Goal: Information Seeking & Learning: Find specific page/section

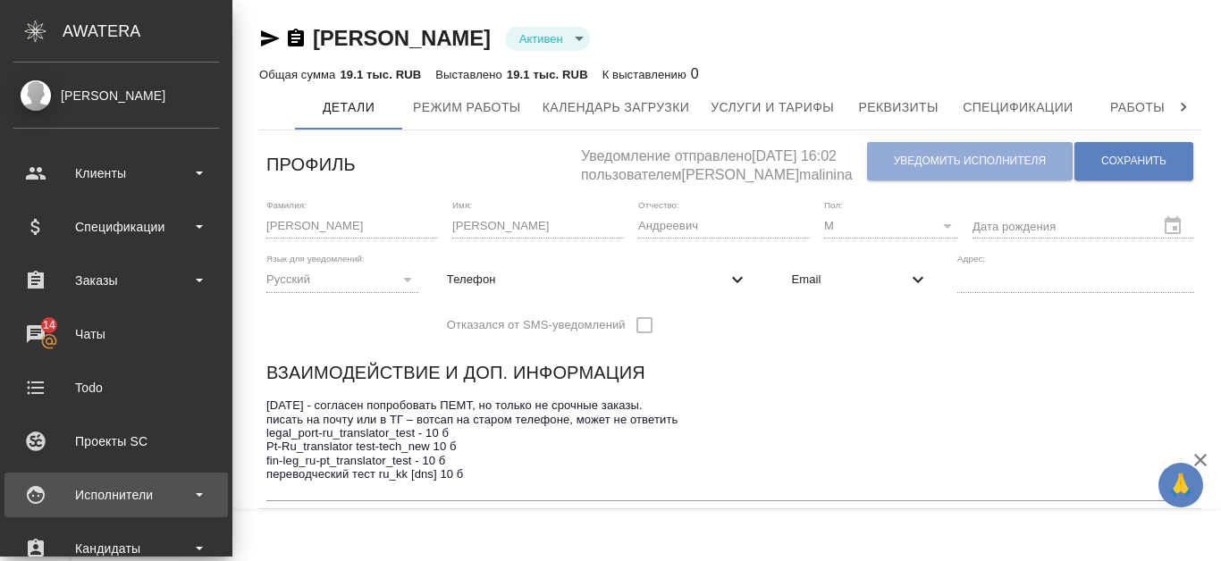
click at [122, 502] on div "Исполнители" at bounding box center [116, 495] width 206 height 27
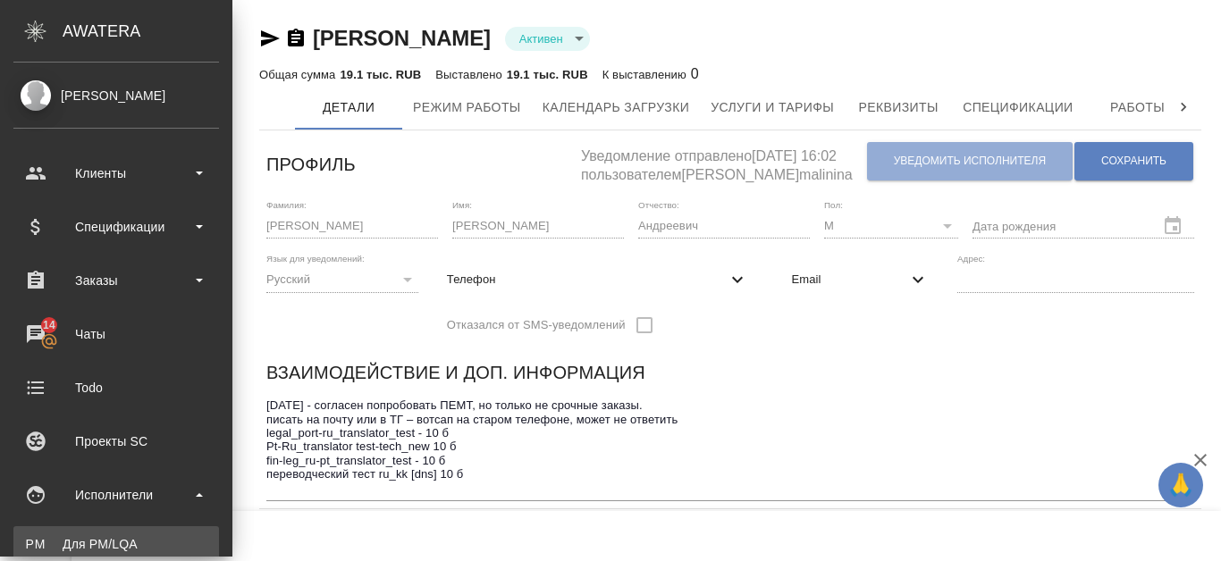
click at [124, 536] on div "Для PM/LQA" at bounding box center [116, 544] width 188 height 18
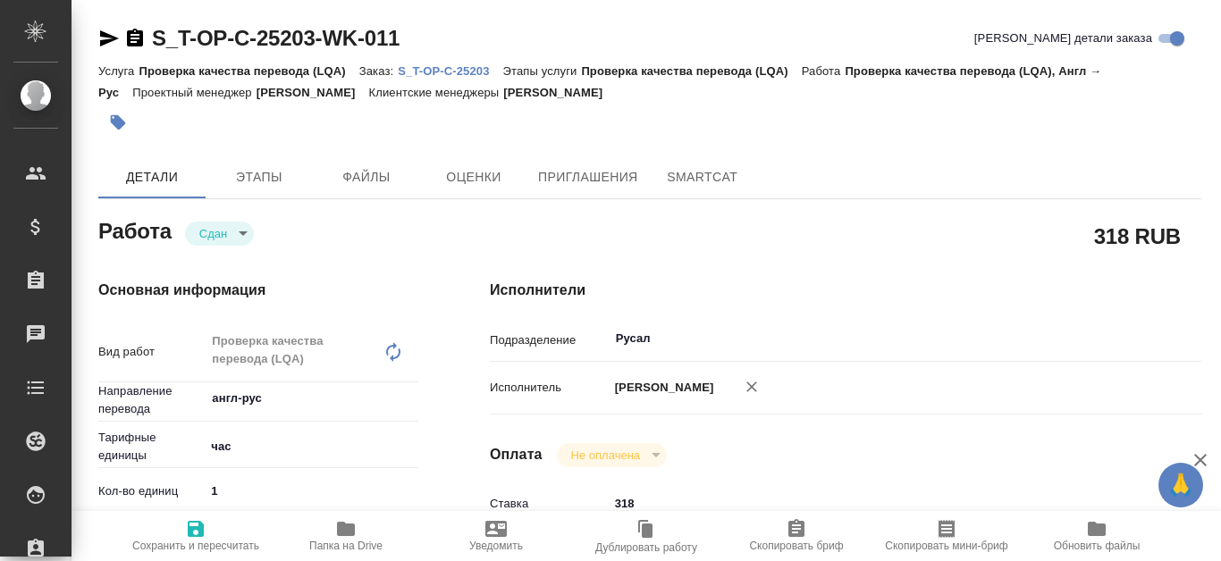
type textarea "x"
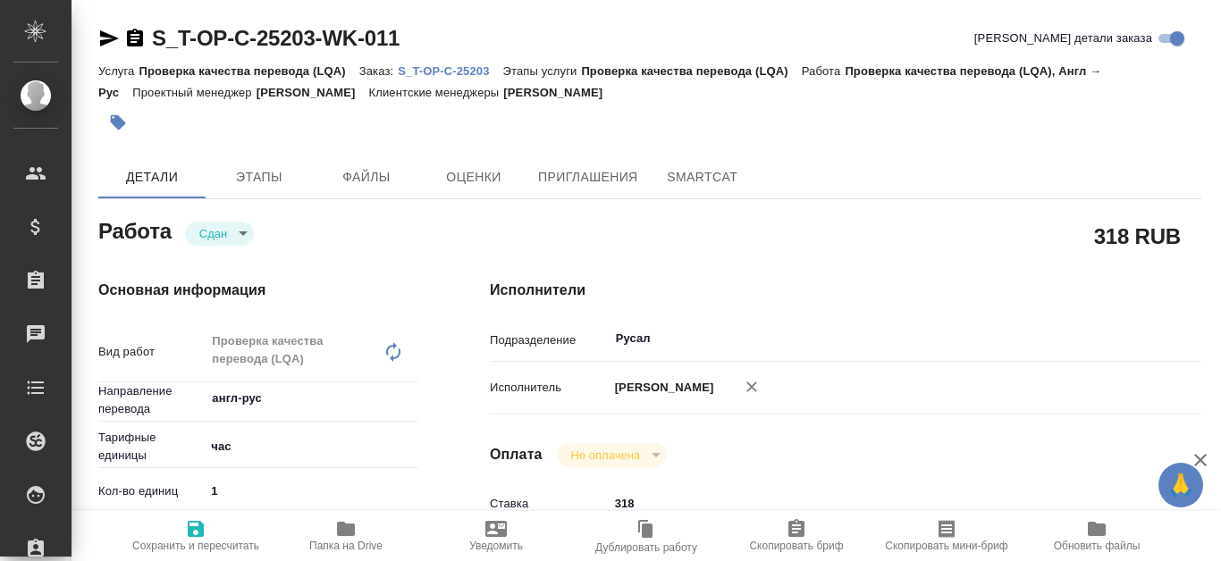
type textarea "x"
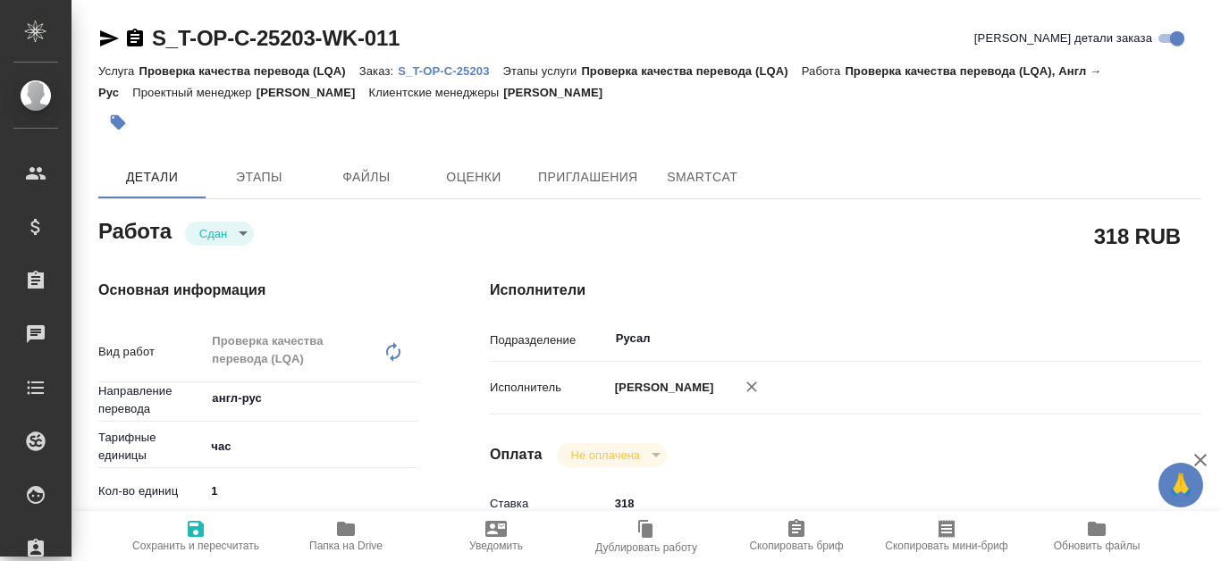
type textarea "x"
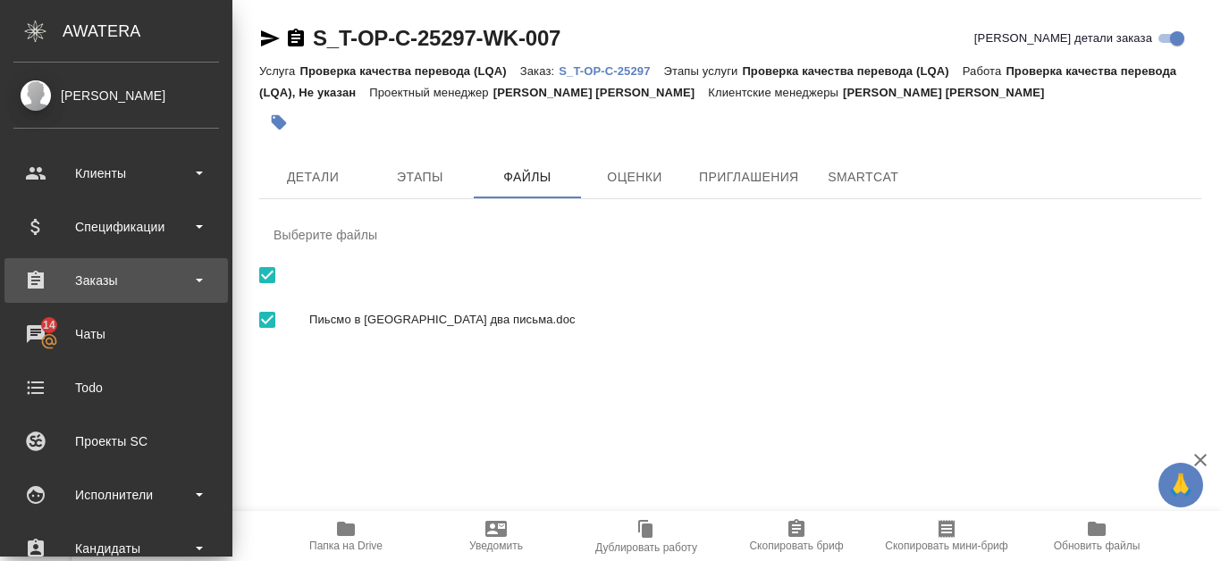
click at [153, 277] on div "Заказы" at bounding box center [116, 280] width 206 height 27
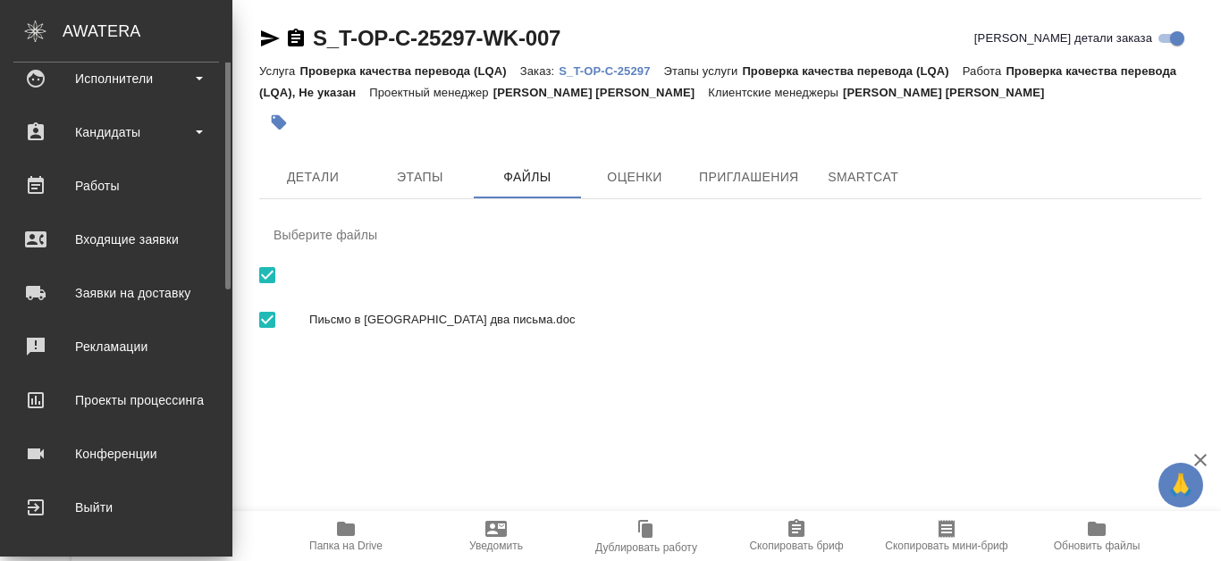
scroll to position [327, 0]
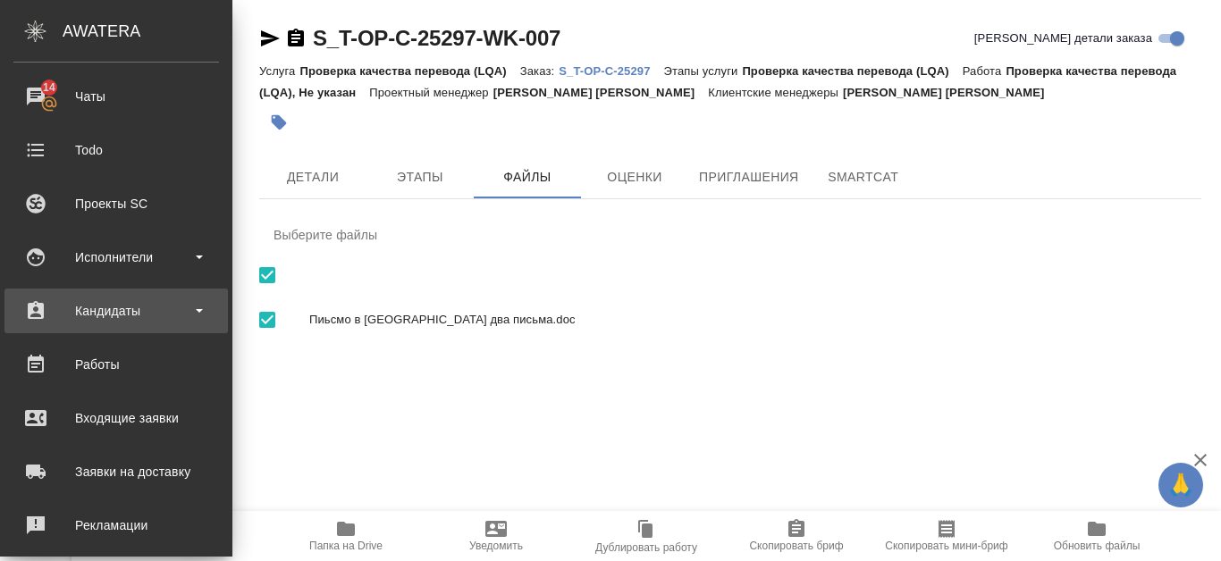
click at [159, 314] on div "Кандидаты" at bounding box center [116, 311] width 206 height 27
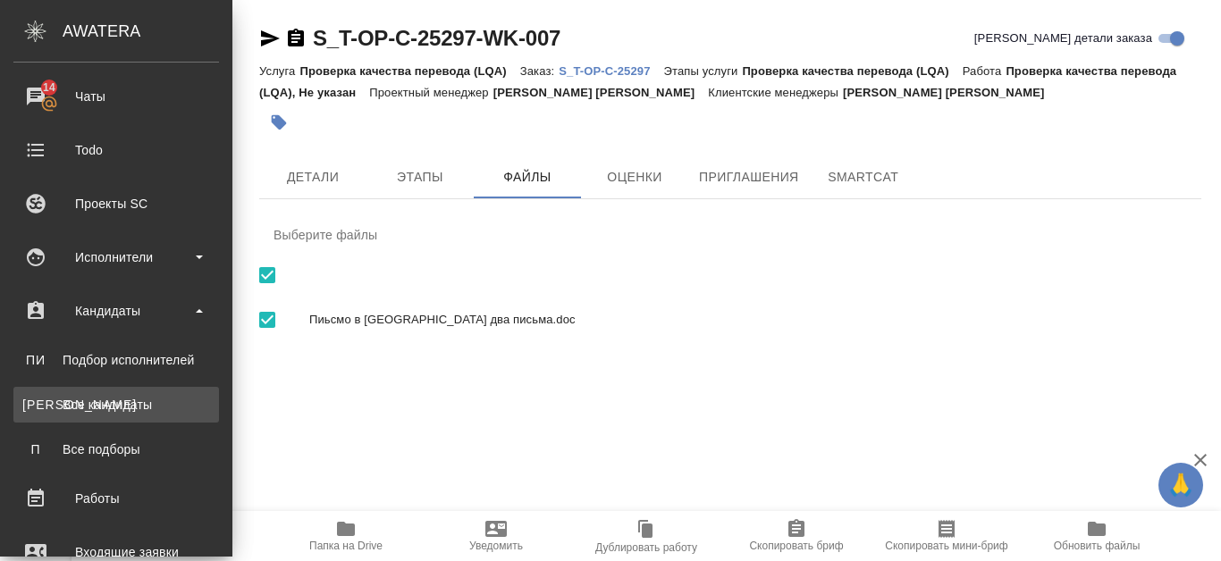
click at [134, 406] on div "Все кандидаты" at bounding box center [116, 405] width 188 height 18
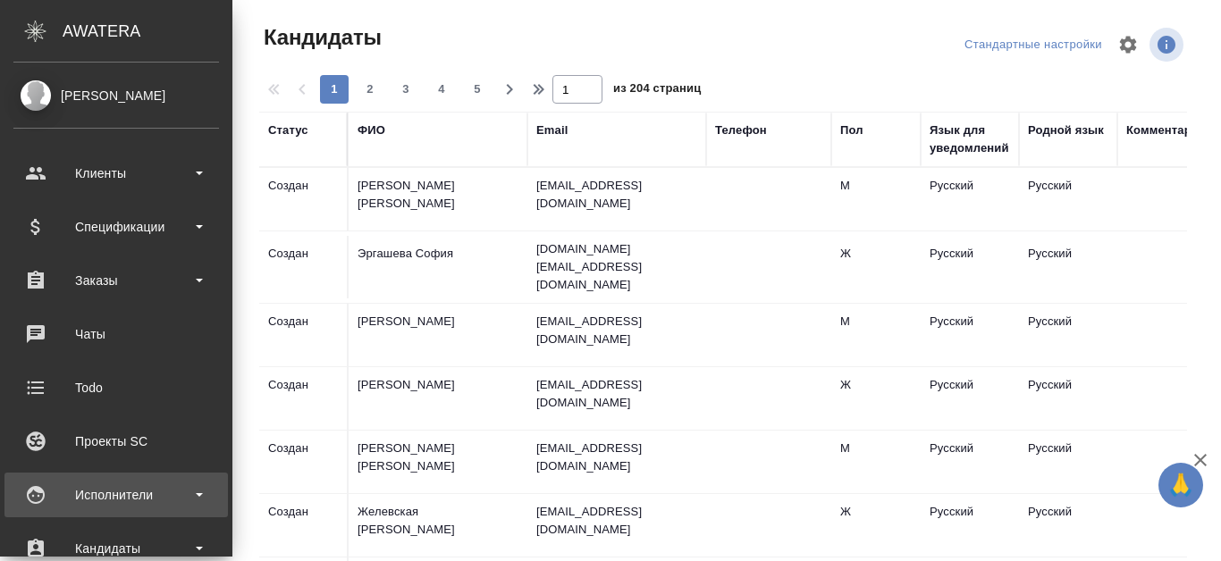
click at [137, 481] on div "Исполнители" at bounding box center [115, 495] width 223 height 45
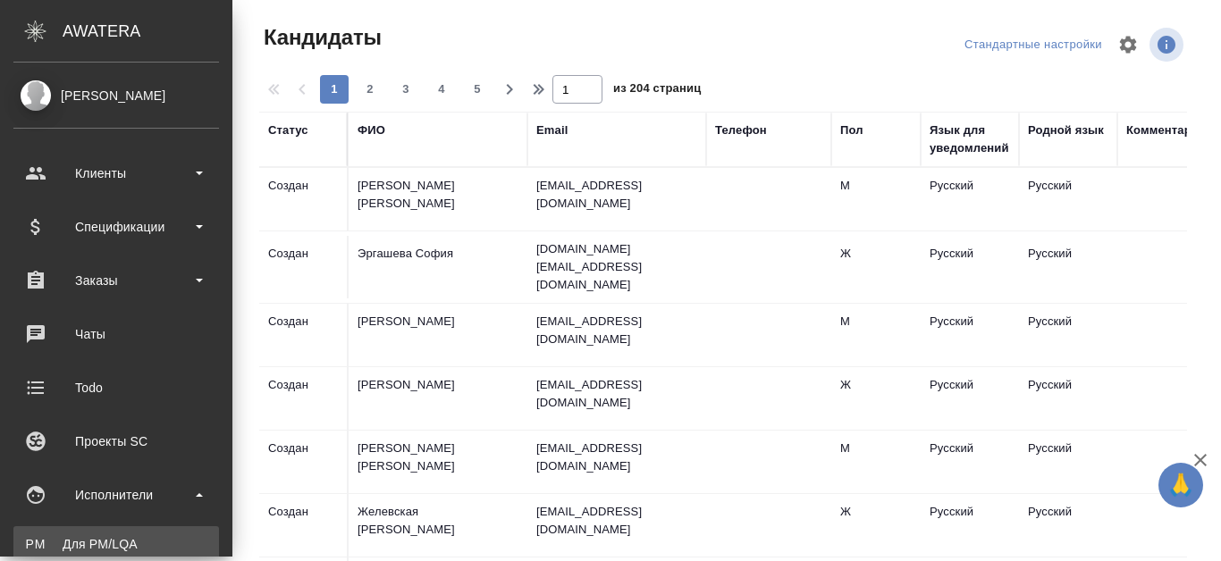
click at [135, 533] on link "PM Для PM/[GEOGRAPHIC_DATA]" at bounding box center [116, 544] width 206 height 36
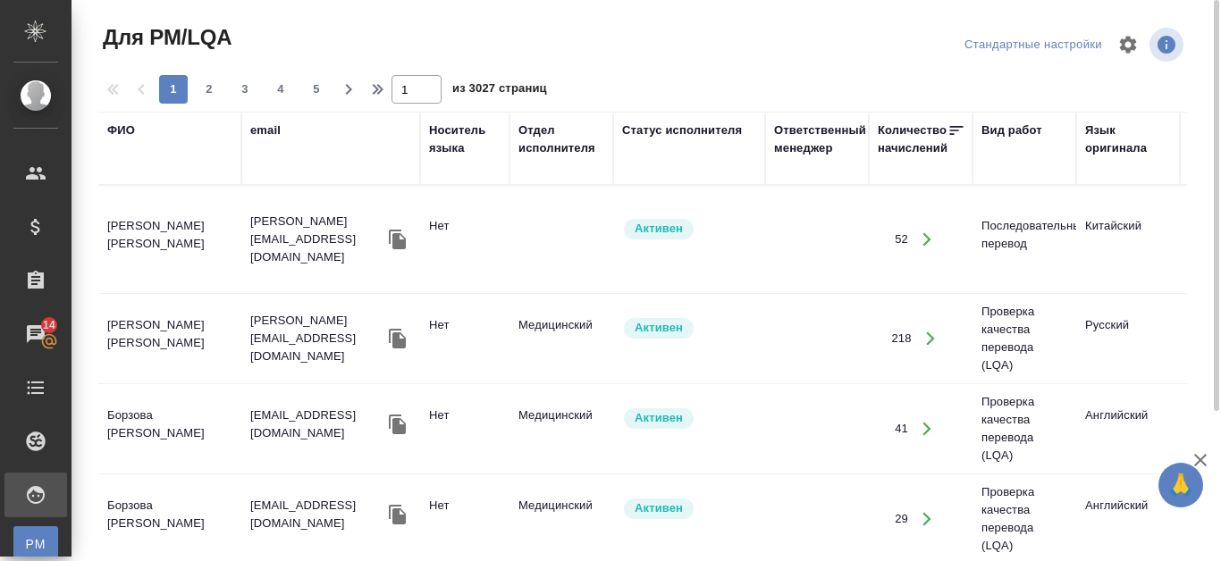
click at [1129, 173] on div "Язык оригинала" at bounding box center [1128, 149] width 86 height 54
click at [1121, 177] on th "Язык оригинала" at bounding box center [1128, 148] width 104 height 73
click at [1110, 138] on div "Язык оригинала" at bounding box center [1128, 140] width 86 height 36
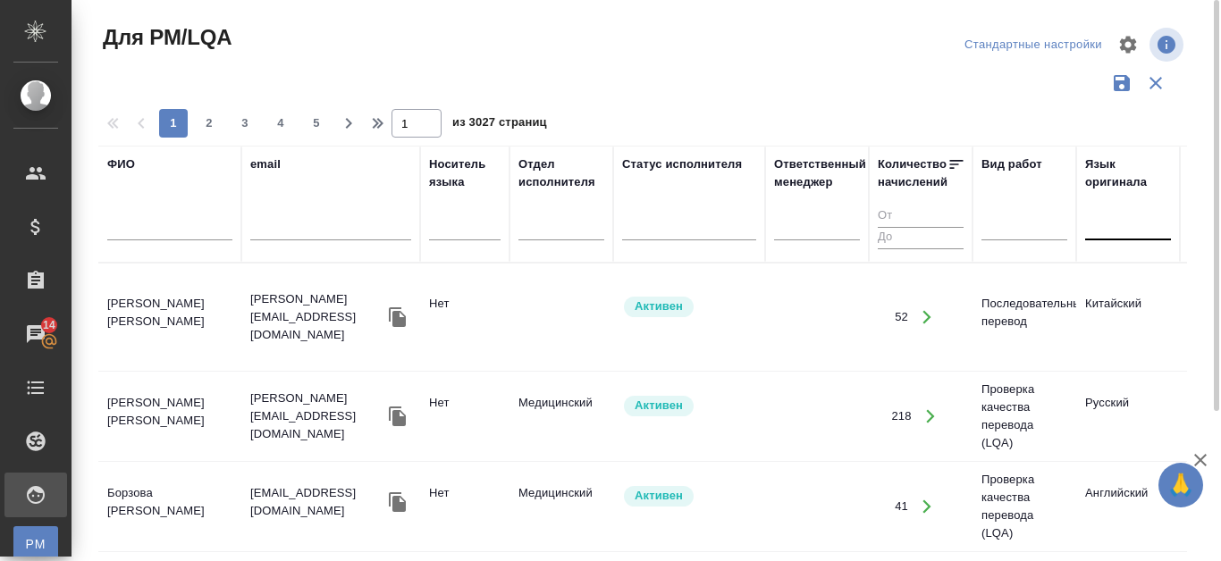
click at [1106, 232] on div at bounding box center [1128, 223] width 86 height 26
type input "k"
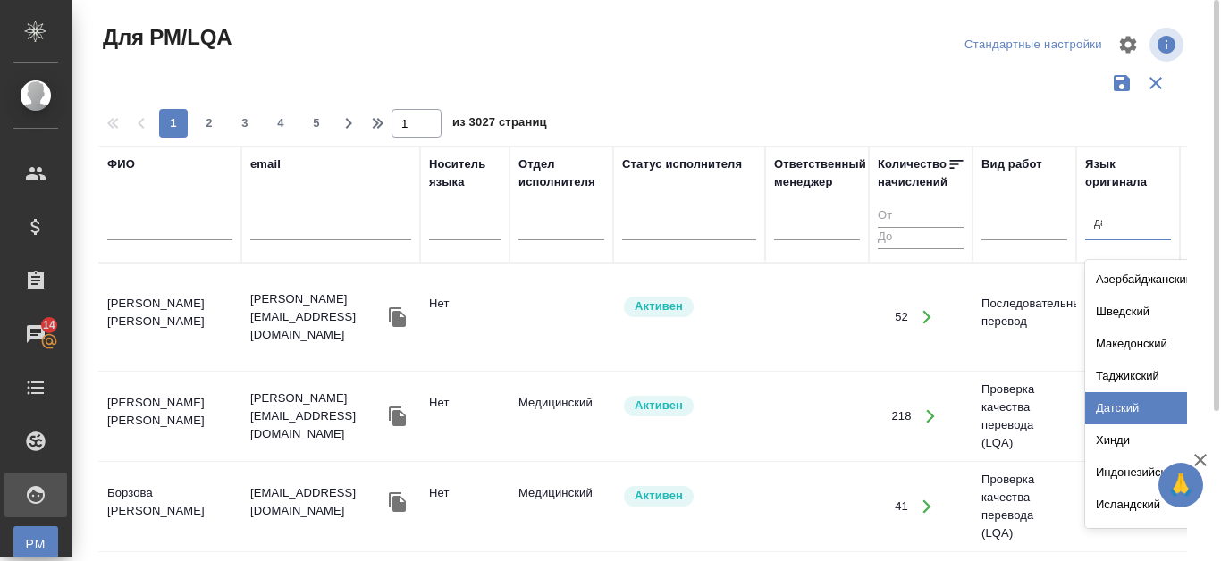
type input "д"
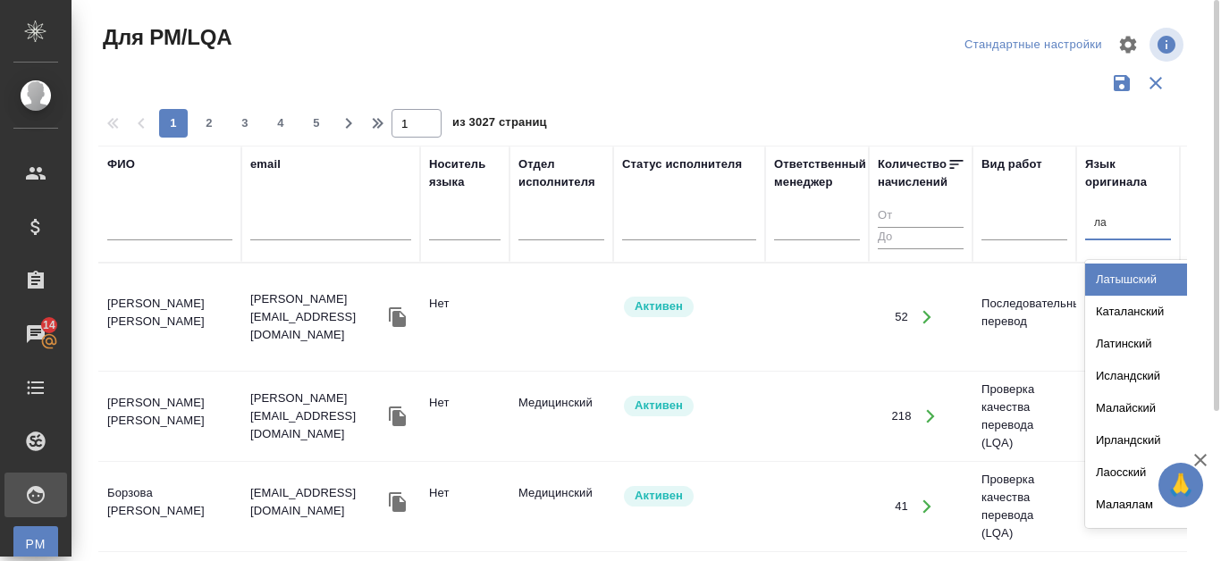
type input "лао"
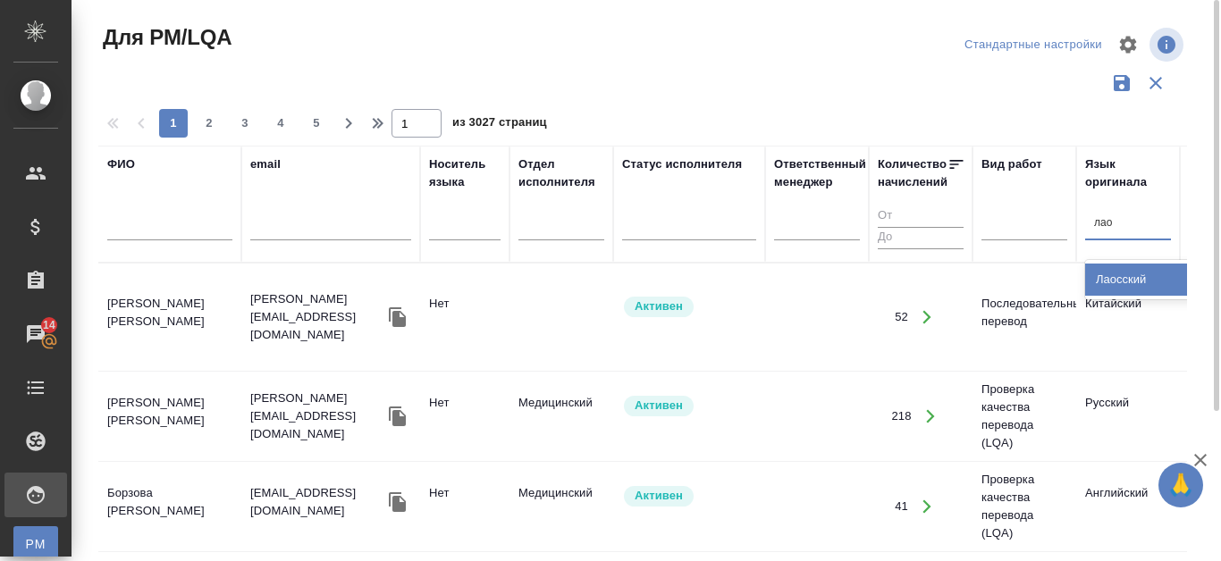
click at [1128, 279] on div "Лаосский" at bounding box center [1219, 280] width 268 height 32
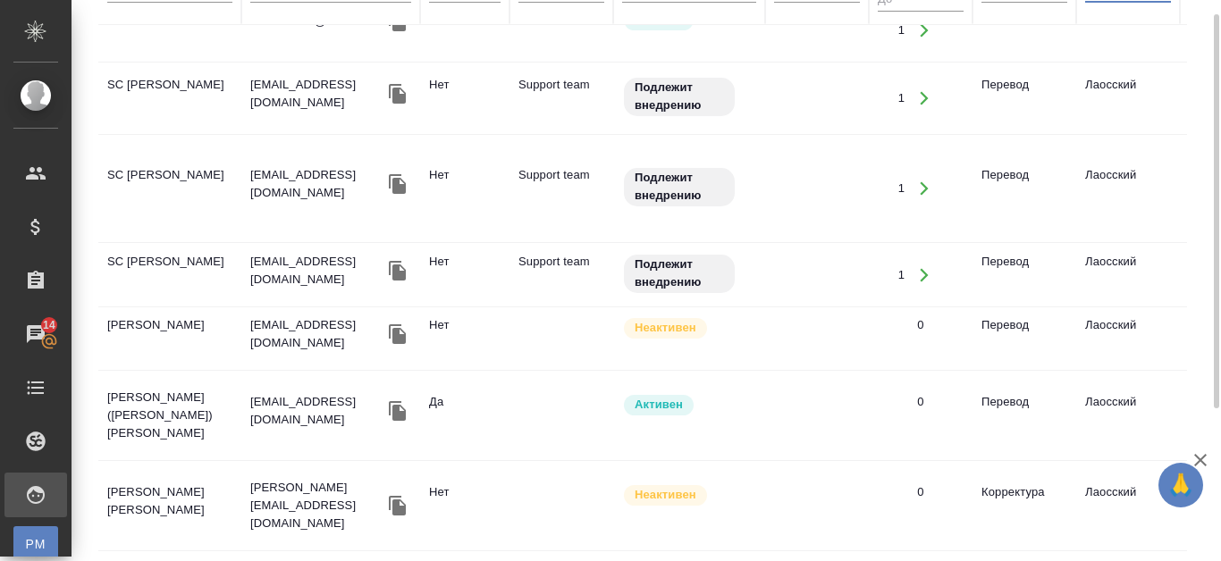
scroll to position [148, 0]
